Goal: Obtain resource: Obtain resource

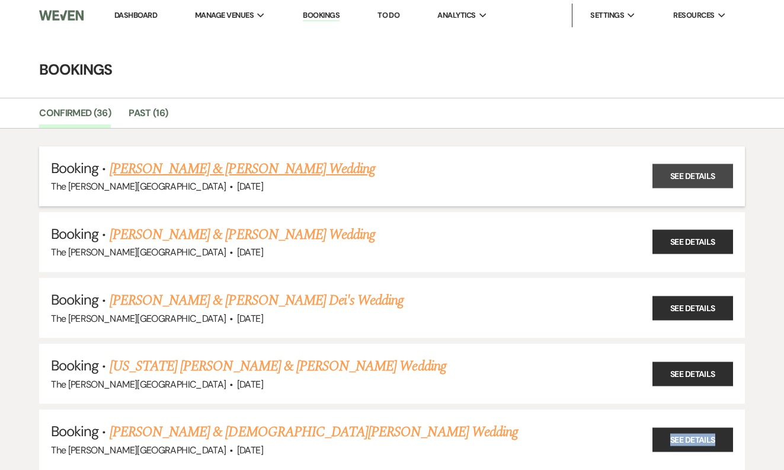
click at [706, 175] on link "See Details" at bounding box center [692, 176] width 81 height 24
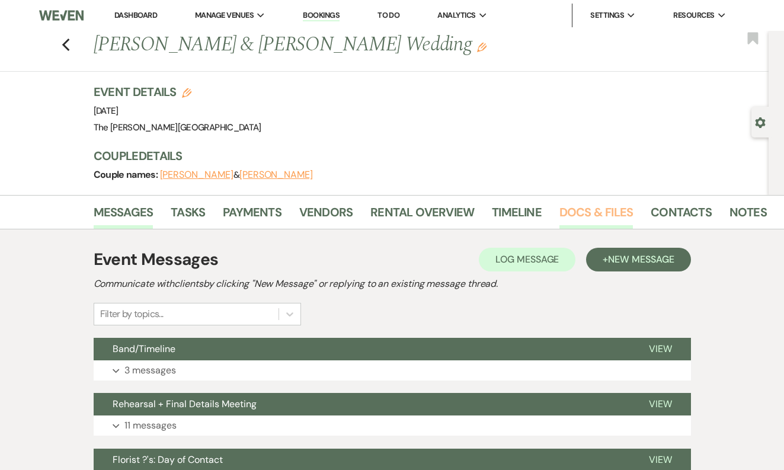
click at [588, 206] on link "Docs & Files" at bounding box center [595, 216] width 73 height 26
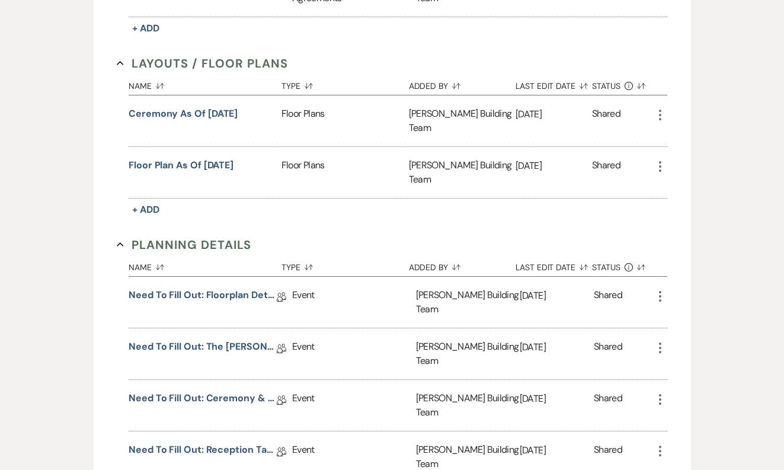
scroll to position [486, 0]
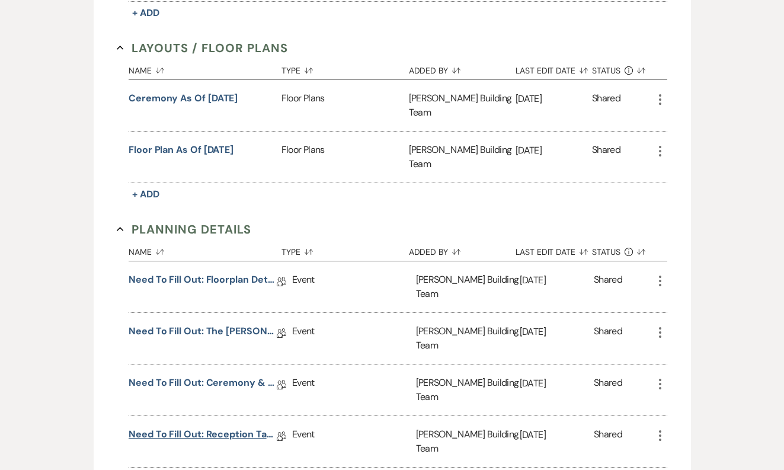
click at [227, 427] on link "Need to Fill Out: Reception Table Guest Count" at bounding box center [203, 436] width 148 height 18
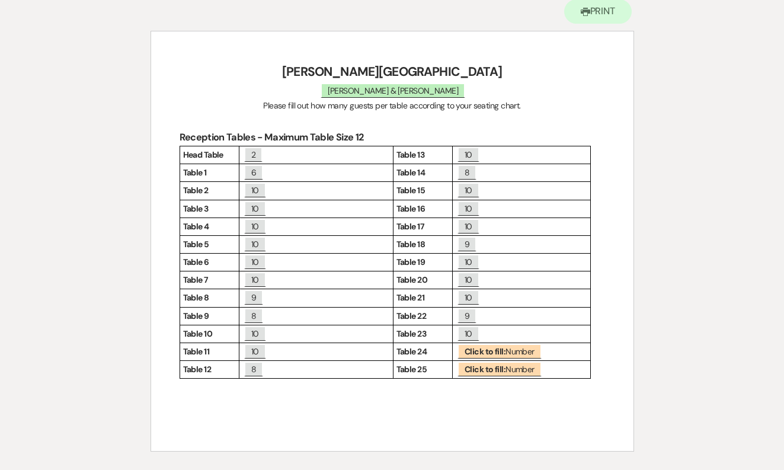
scroll to position [129, 0]
